Goal: Information Seeking & Learning: Learn about a topic

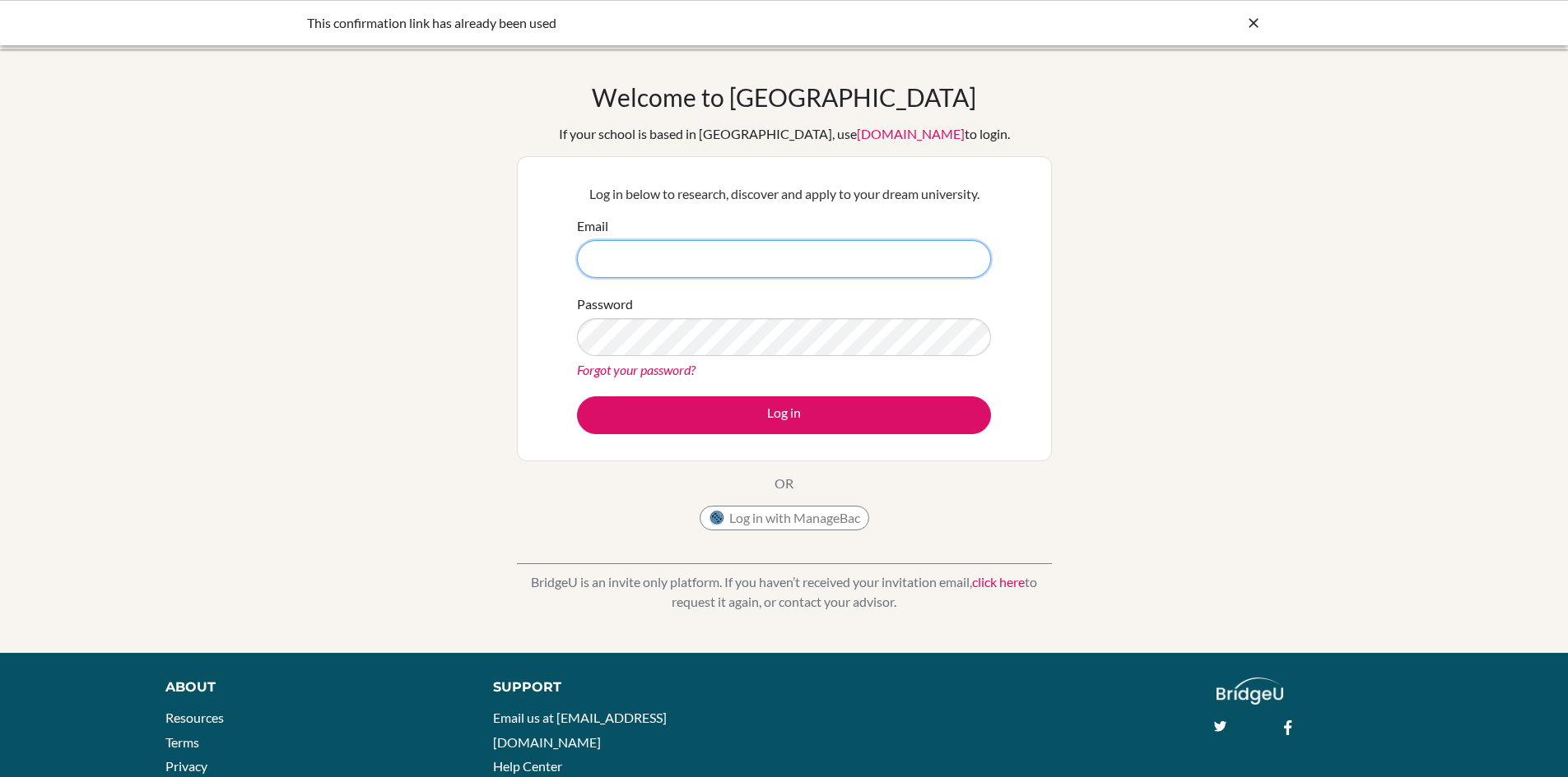
click at [692, 252] on input "Email" at bounding box center [784, 259] width 414 height 38
type input "[EMAIL_ADDRESS][DOMAIN_NAME]"
click at [577, 396] on button "Log in" at bounding box center [784, 415] width 414 height 38
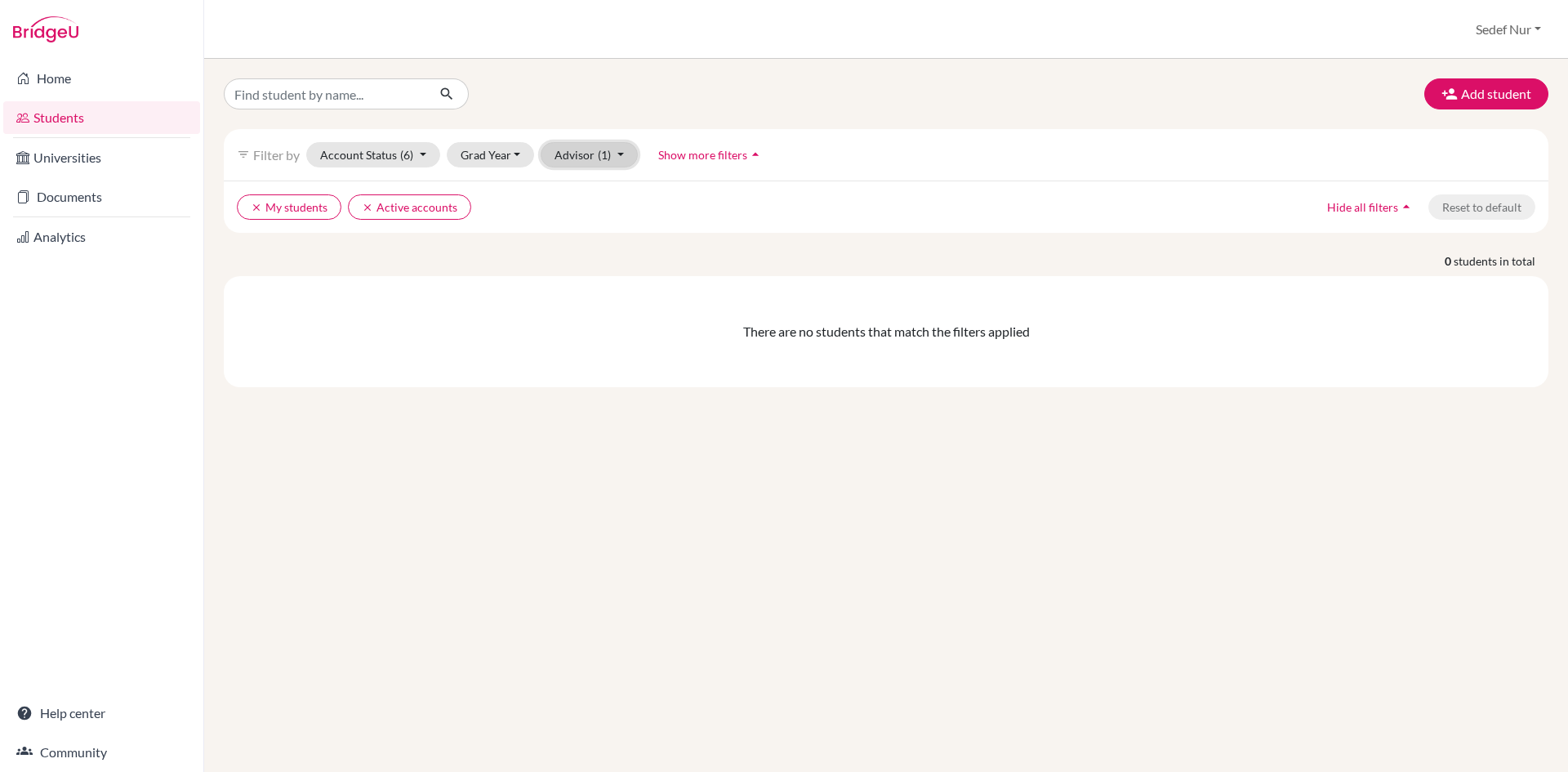
click at [611, 156] on button "Advisor (1)" at bounding box center [588, 155] width 97 height 25
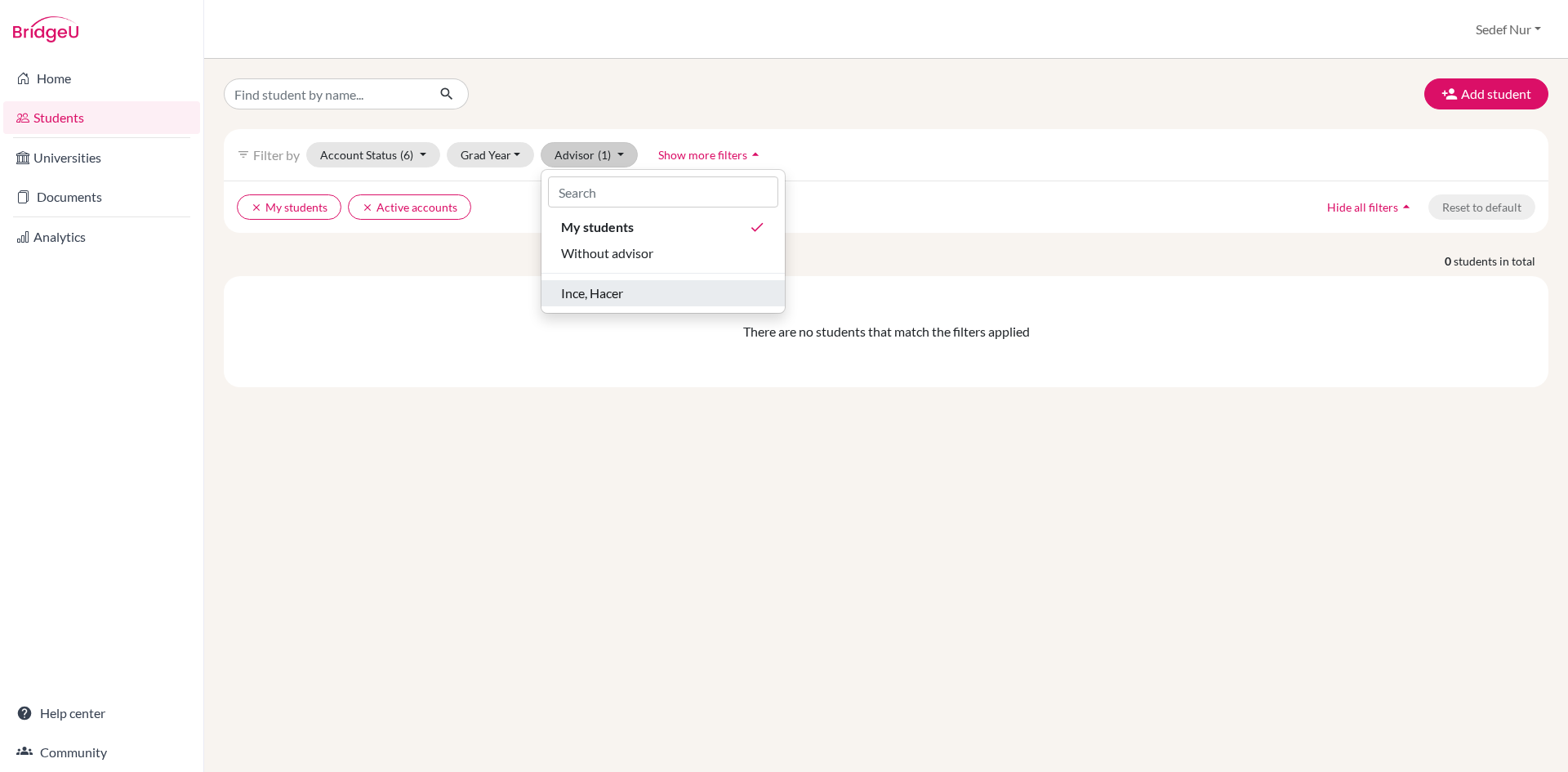
click at [604, 296] on span "Ince, Hacer" at bounding box center [591, 293] width 62 height 19
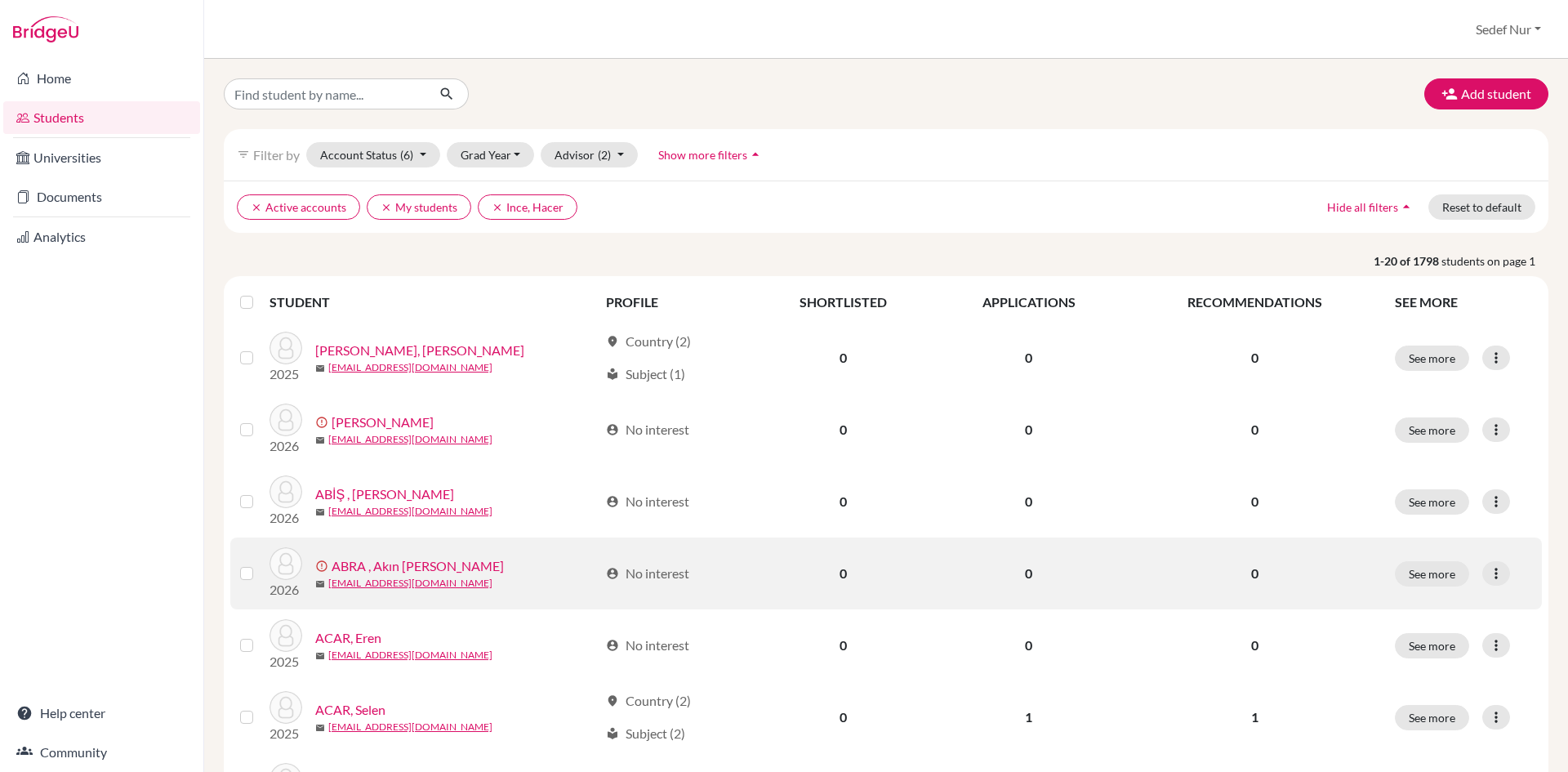
click at [395, 562] on link "ABRA , Akın Baran" at bounding box center [417, 566] width 172 height 19
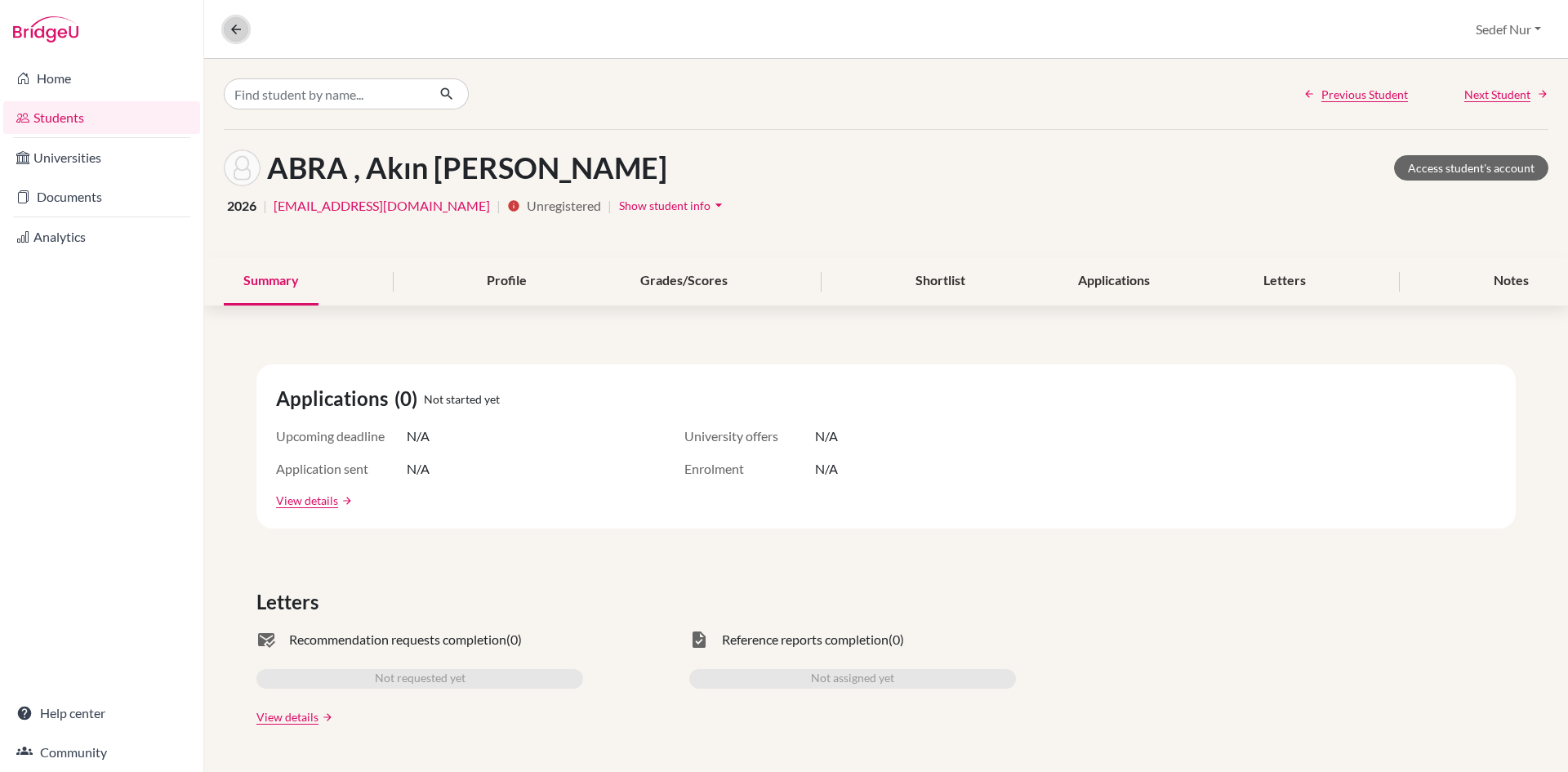
click at [235, 31] on icon at bounding box center [236, 30] width 15 height 15
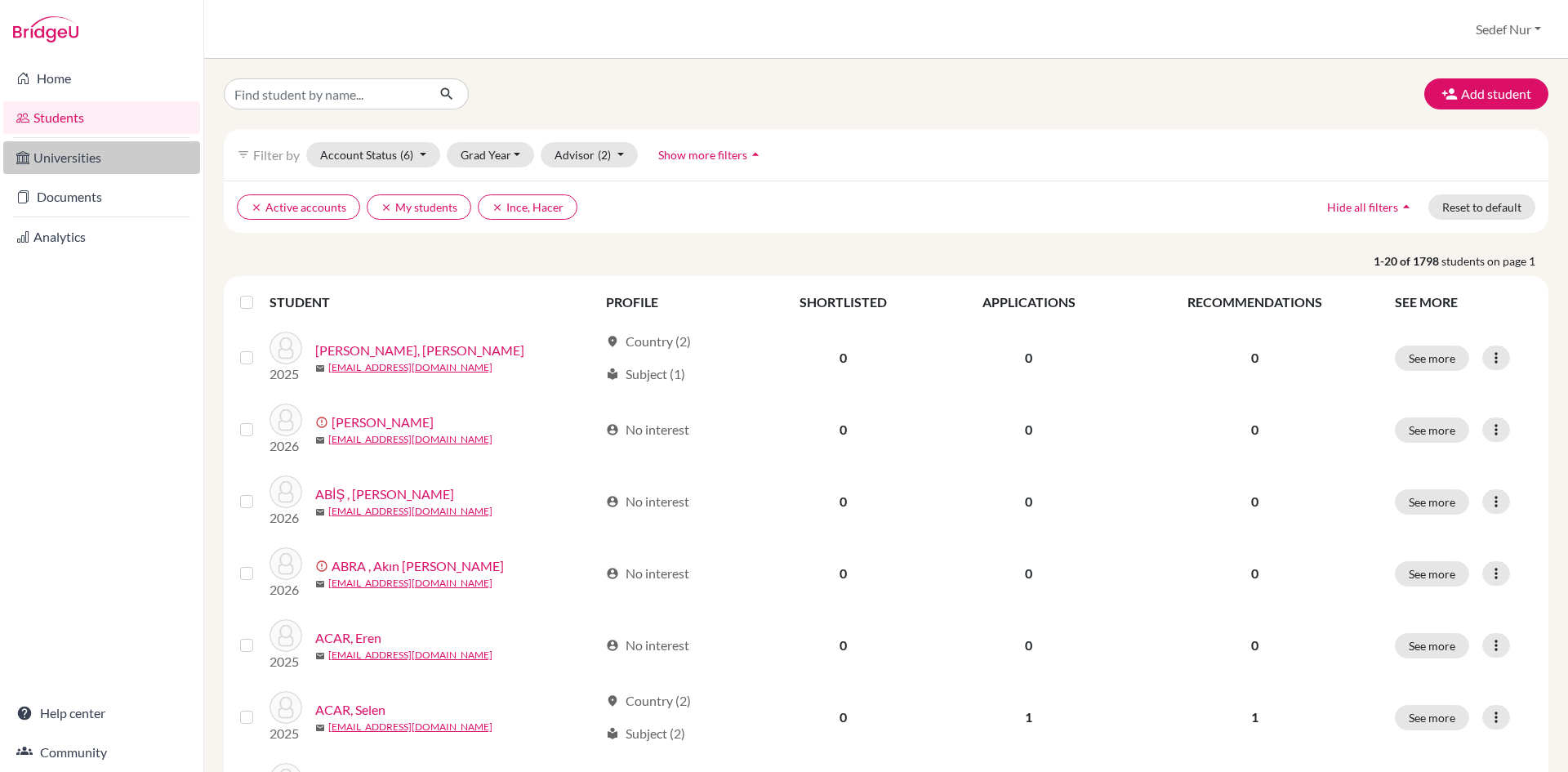
click at [115, 157] on link "Universities" at bounding box center [102, 157] width 197 height 32
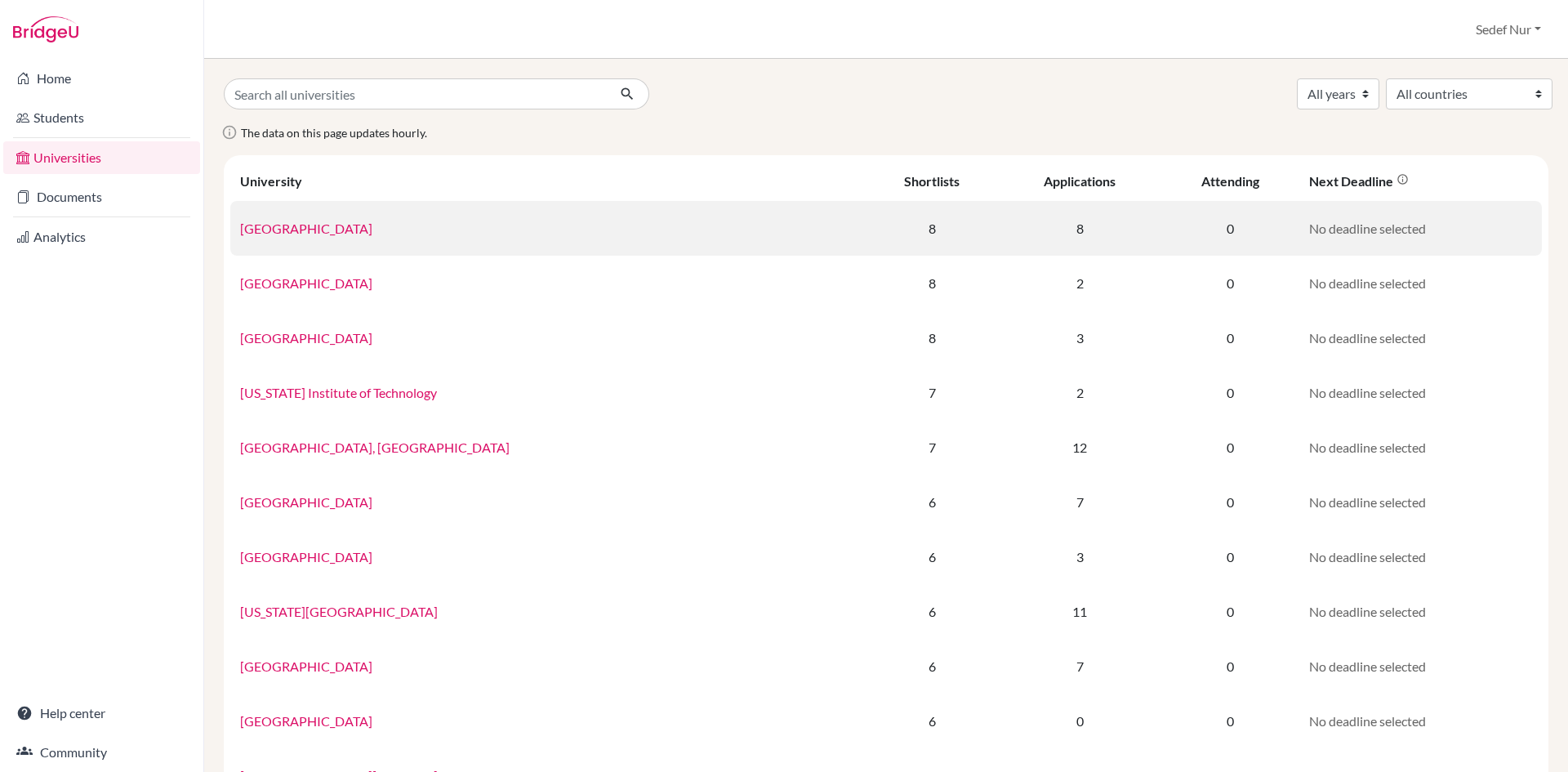
click at [282, 229] on link "[GEOGRAPHIC_DATA]" at bounding box center [306, 228] width 132 height 16
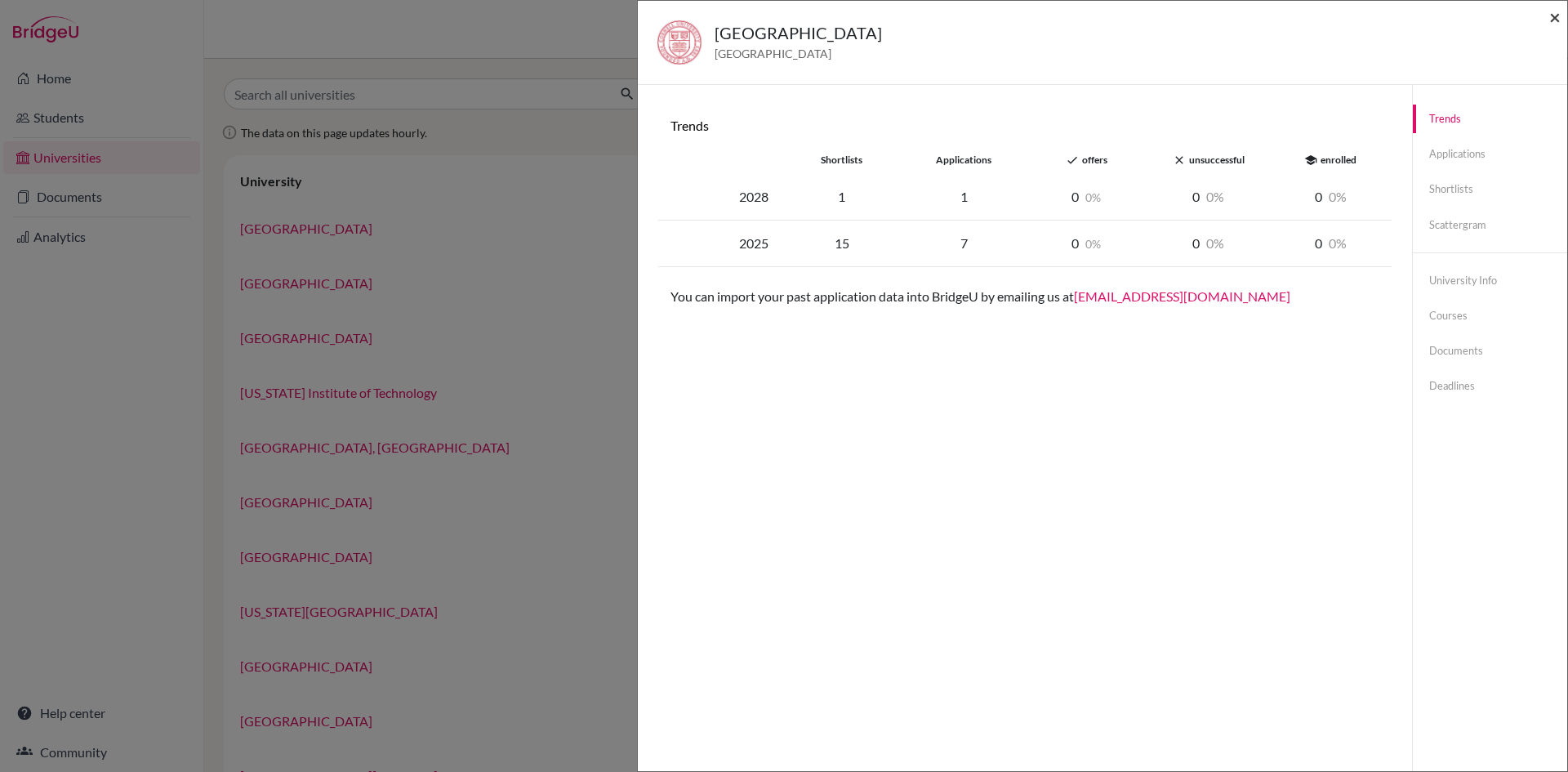
click at [1551, 15] on span "×" at bounding box center [1555, 17] width 11 height 24
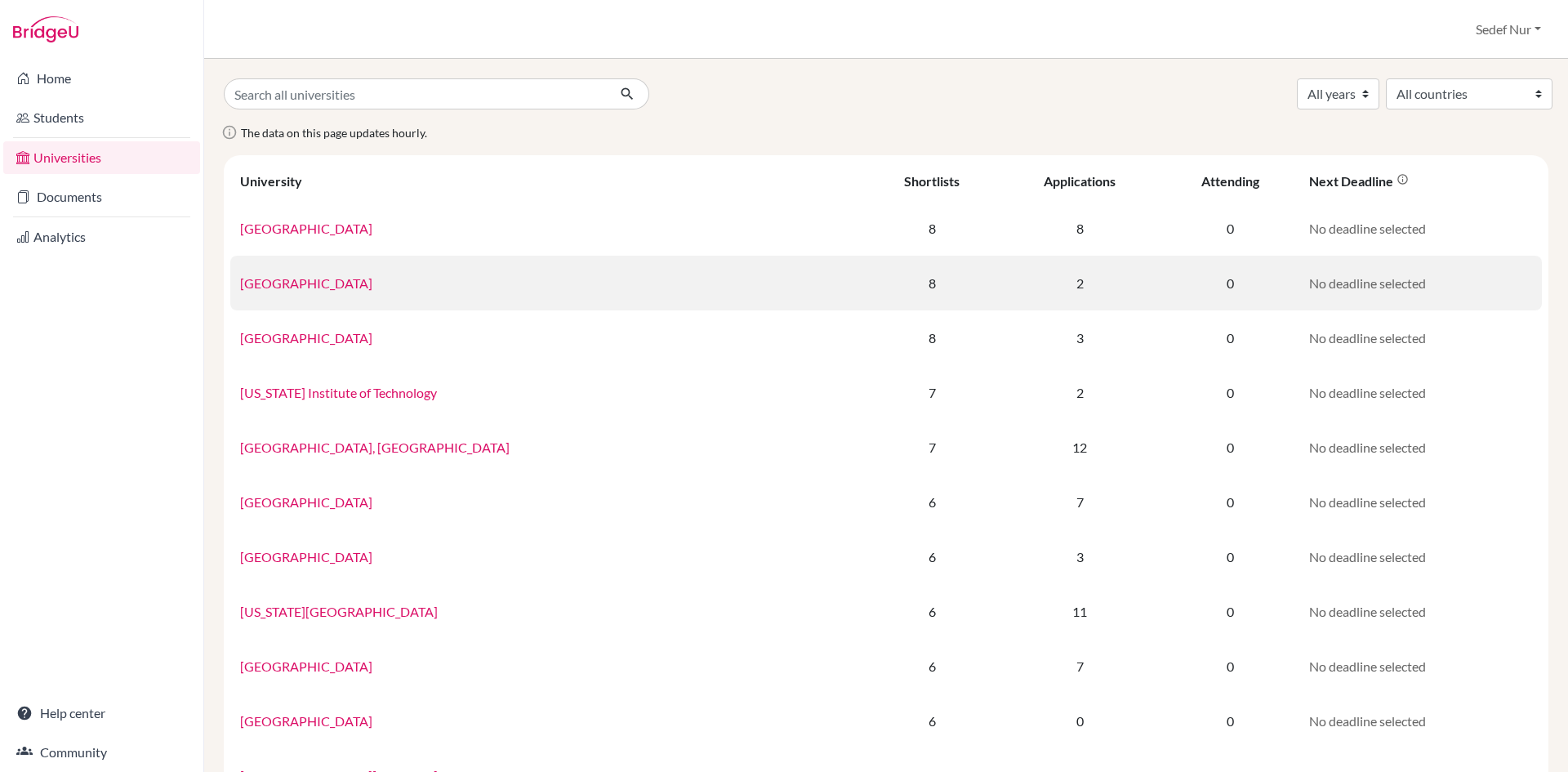
click at [309, 283] on link "Duke University" at bounding box center [306, 282] width 132 height 16
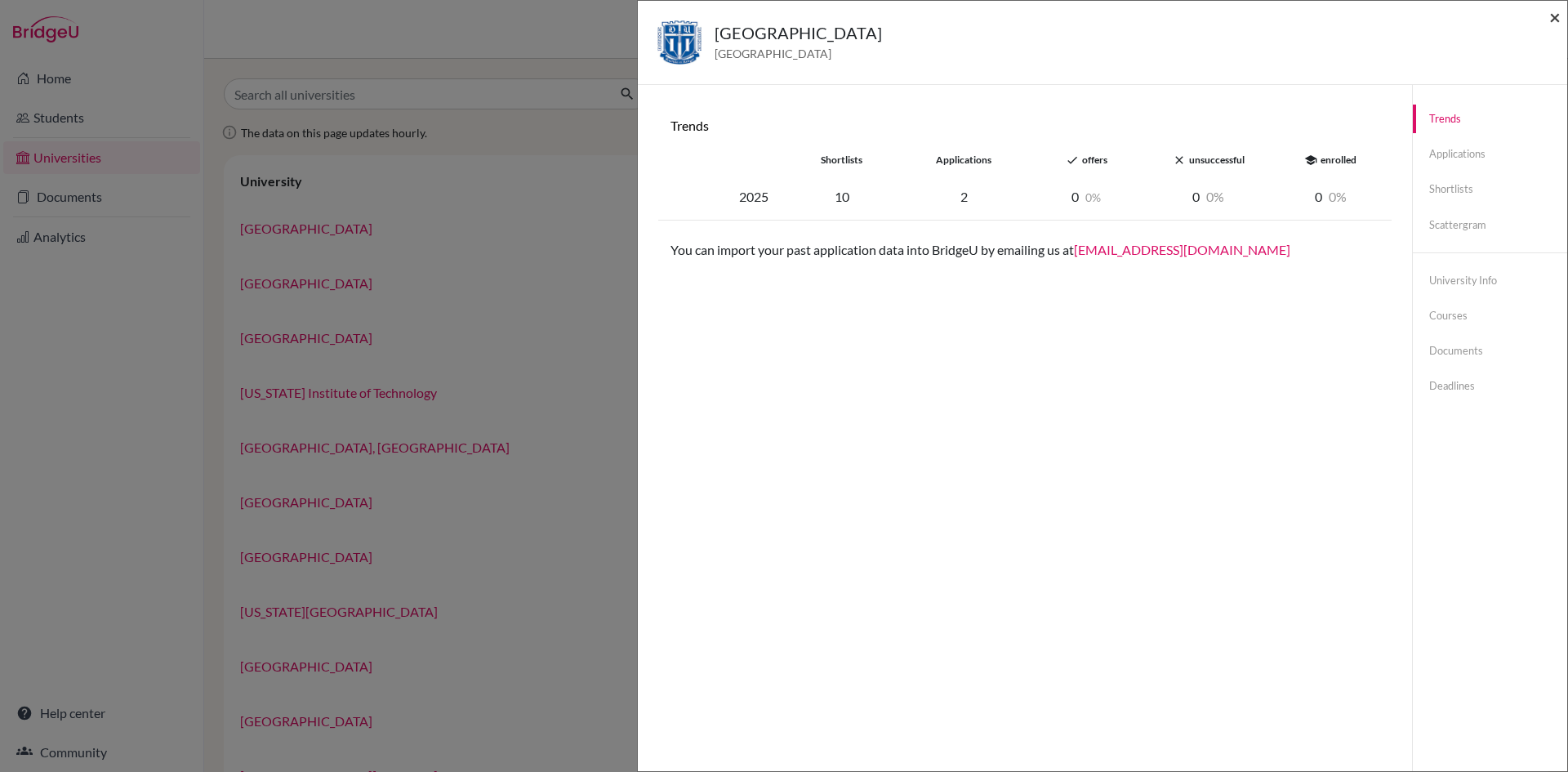
click at [1549, 18] on span "×" at bounding box center [1555, 17] width 11 height 24
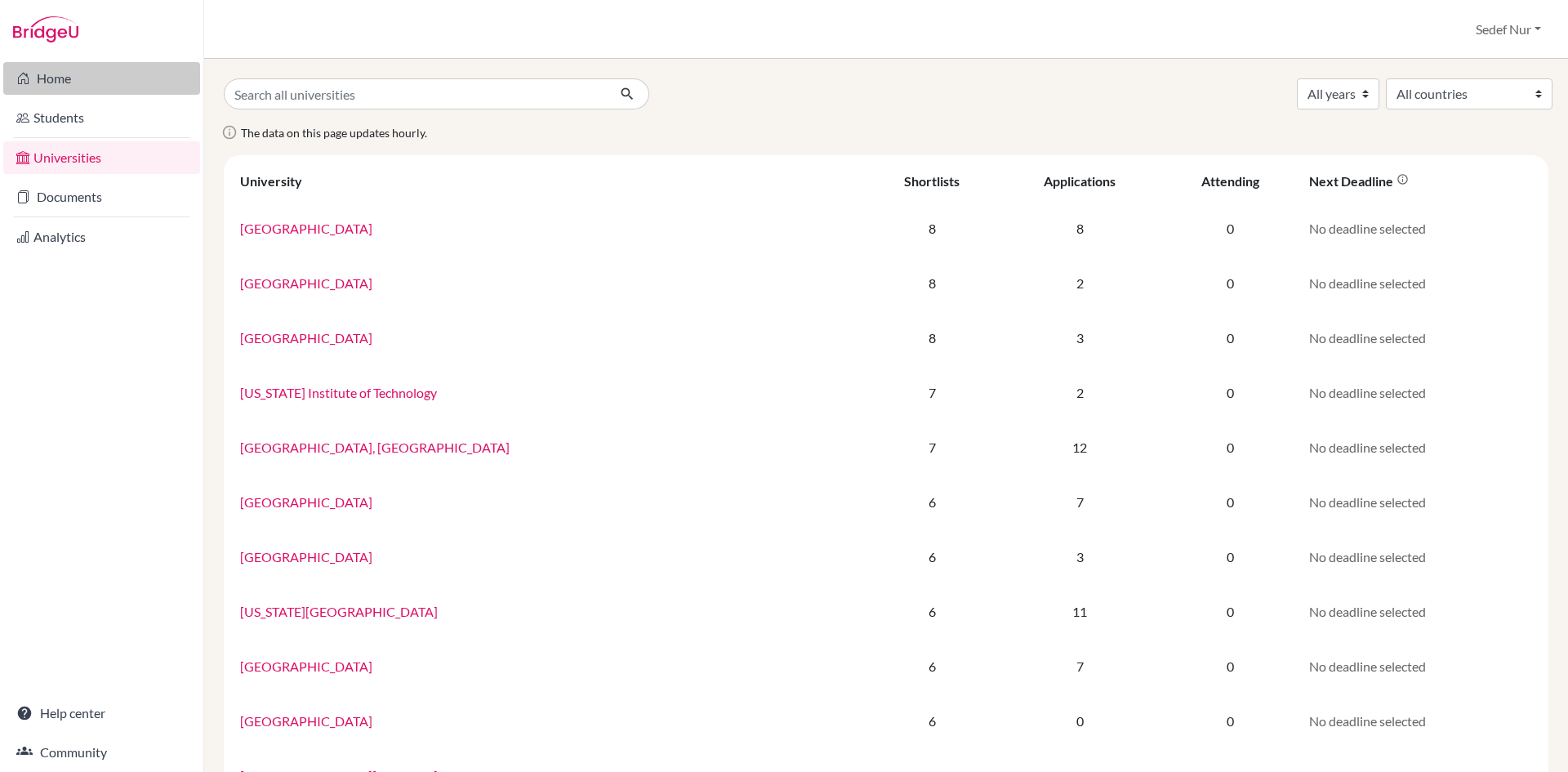
click at [59, 85] on link "Home" at bounding box center [102, 78] width 197 height 32
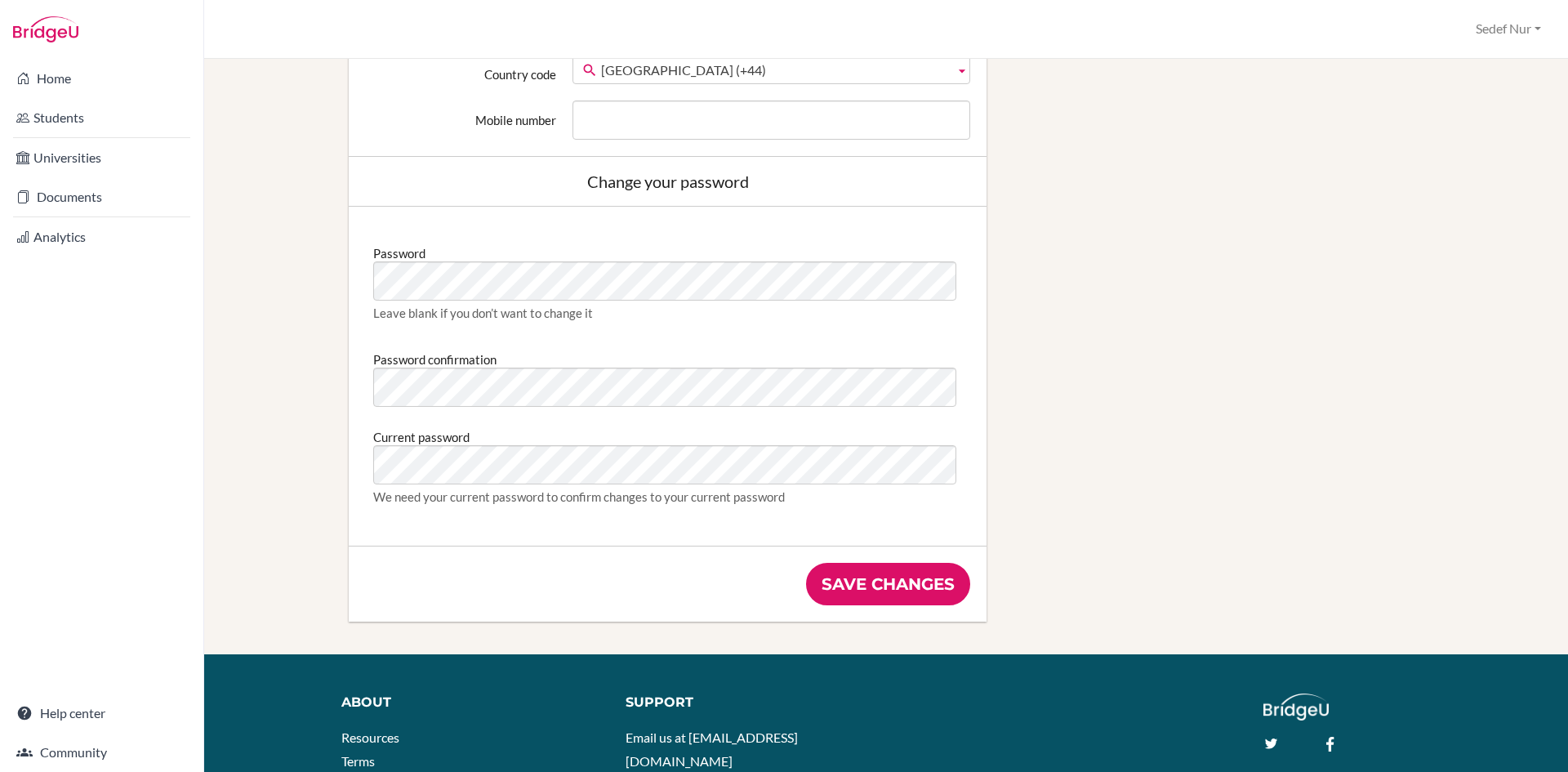
scroll to position [735, 0]
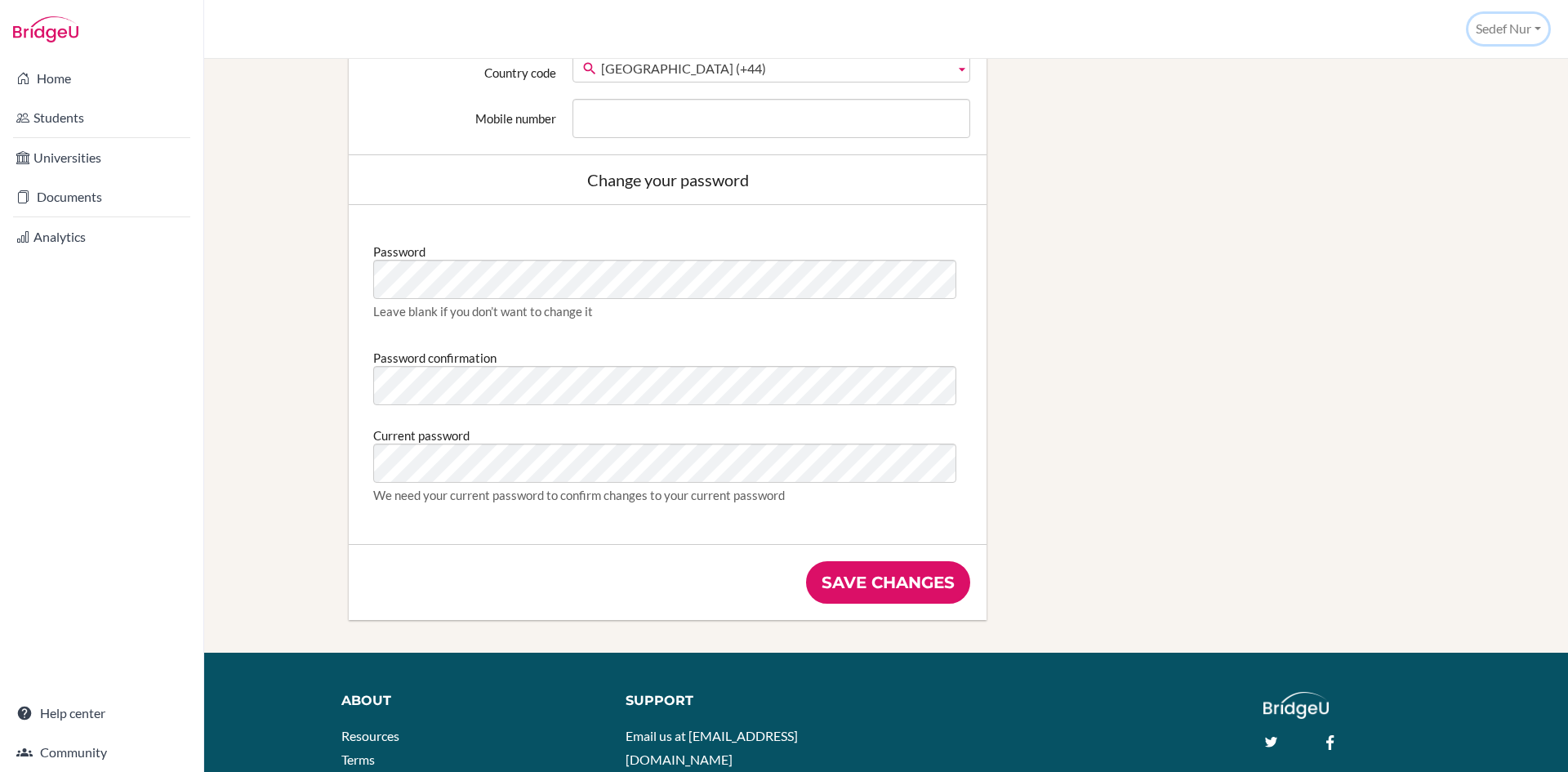
click at [1533, 34] on button "Sedef Nur" at bounding box center [1508, 29] width 80 height 31
click at [1429, 304] on div "Edit profile Change your profile pic Choose file Edit your details First name […" at bounding box center [886, 14] width 1308 height 1279
click at [101, 73] on link "Home" at bounding box center [102, 78] width 197 height 32
